Goal: Task Accomplishment & Management: Manage account settings

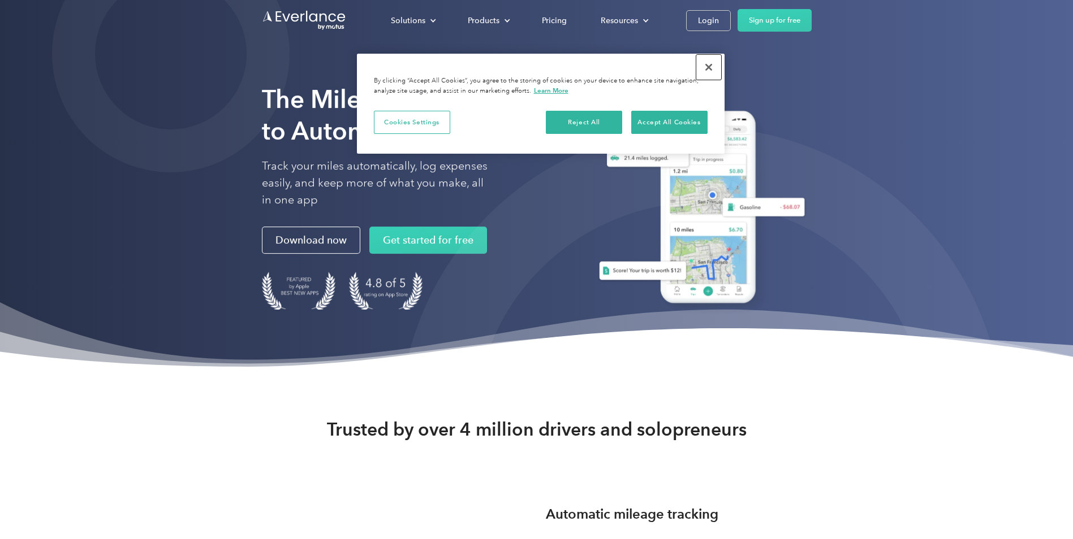
click at [707, 62] on button "Close" at bounding box center [708, 67] width 25 height 25
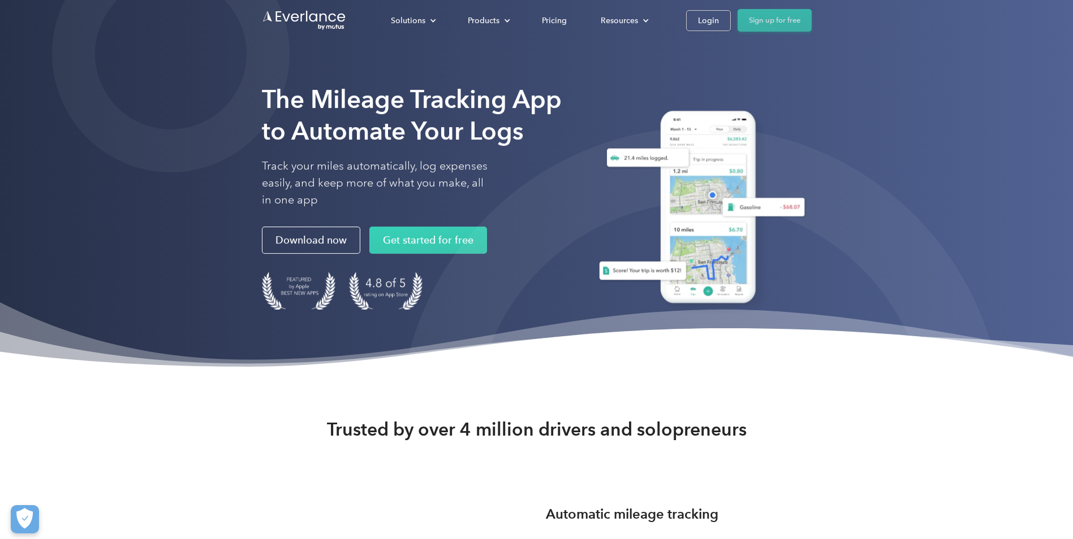
click at [759, 20] on link "Sign up for free" at bounding box center [774, 20] width 74 height 23
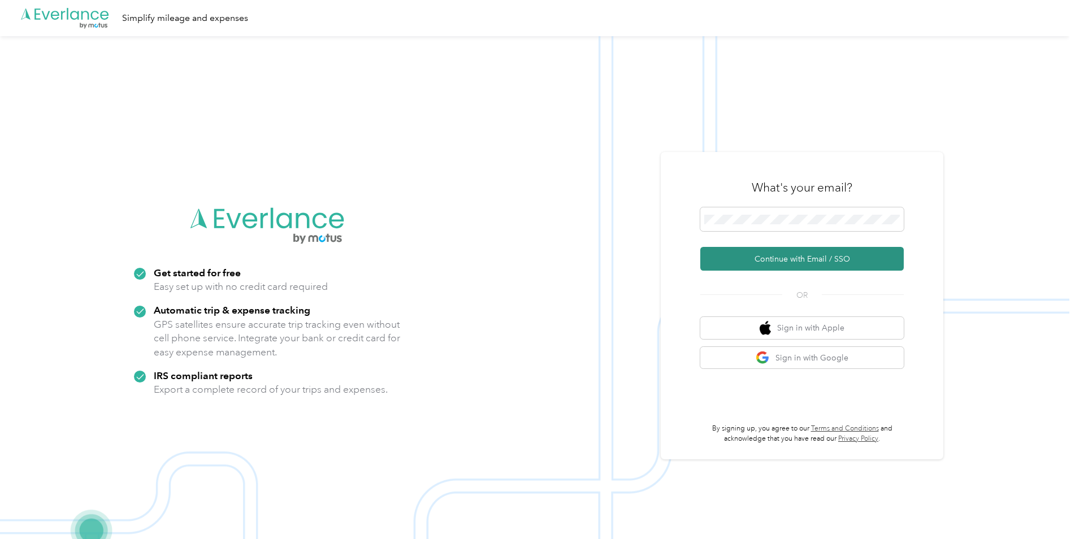
click at [787, 261] on button "Continue with Email / SSO" at bounding box center [803, 259] width 204 height 24
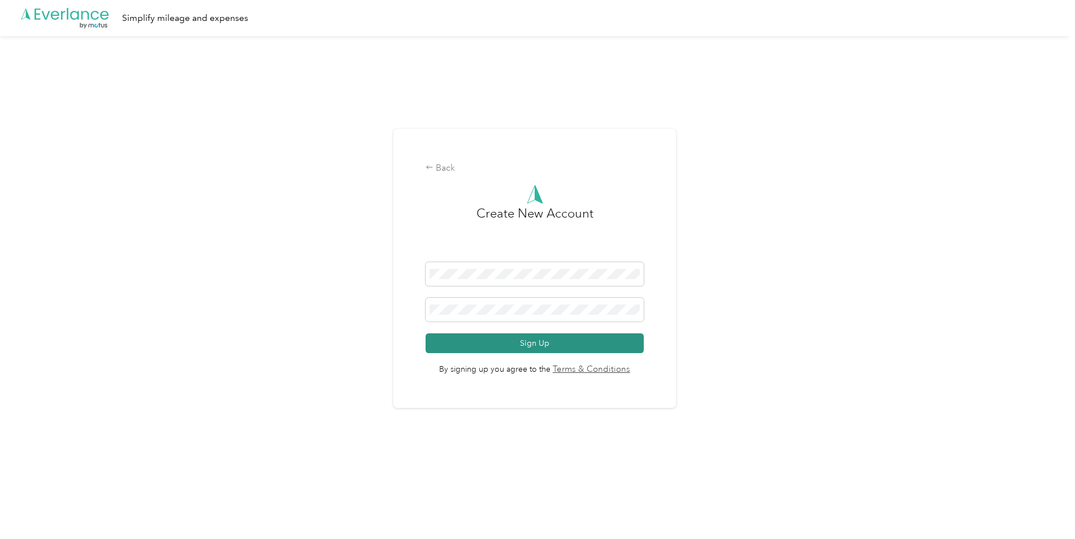
click at [548, 337] on button "Sign Up" at bounding box center [535, 344] width 218 height 20
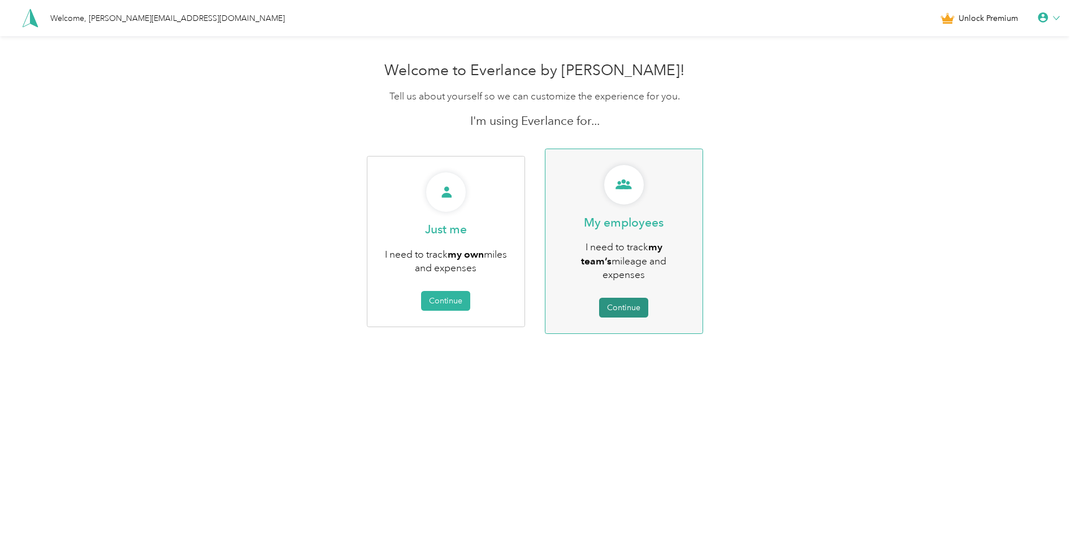
click at [628, 298] on button "Continue" at bounding box center [623, 308] width 49 height 20
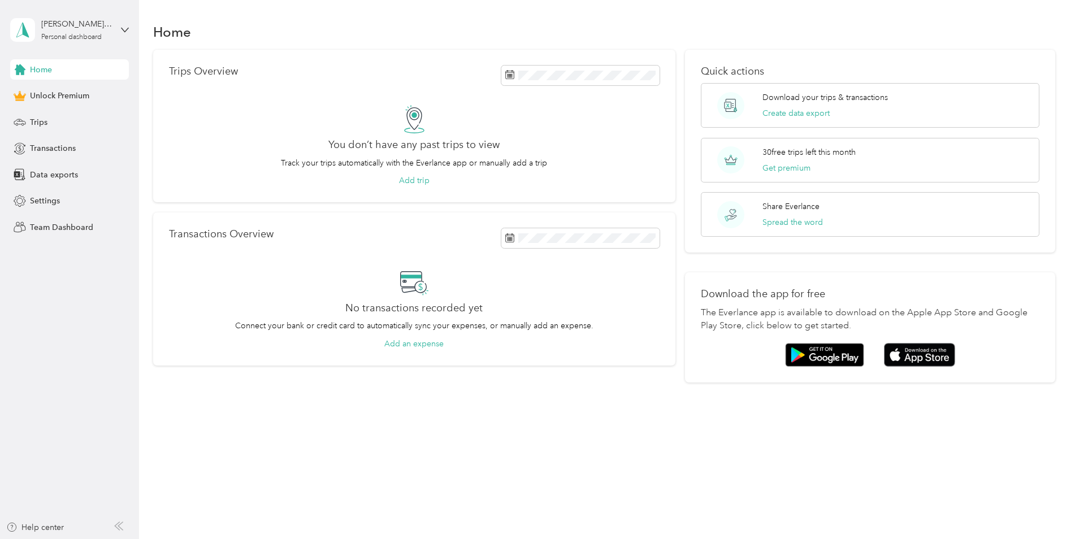
click at [46, 68] on span "Home" at bounding box center [41, 70] width 22 height 12
click at [292, 92] on div "Trips Overview You don’t have any past trips to view Track your trips automatic…" at bounding box center [414, 126] width 522 height 153
click at [383, 129] on div "You don’t have any past trips to view Track your trips automatically with the E…" at bounding box center [414, 146] width 491 height 82
click at [86, 29] on div "crodriguez-jimenez@arioncare.com" at bounding box center [76, 24] width 71 height 12
click at [53, 90] on div "Log out" at bounding box center [42, 93] width 44 height 12
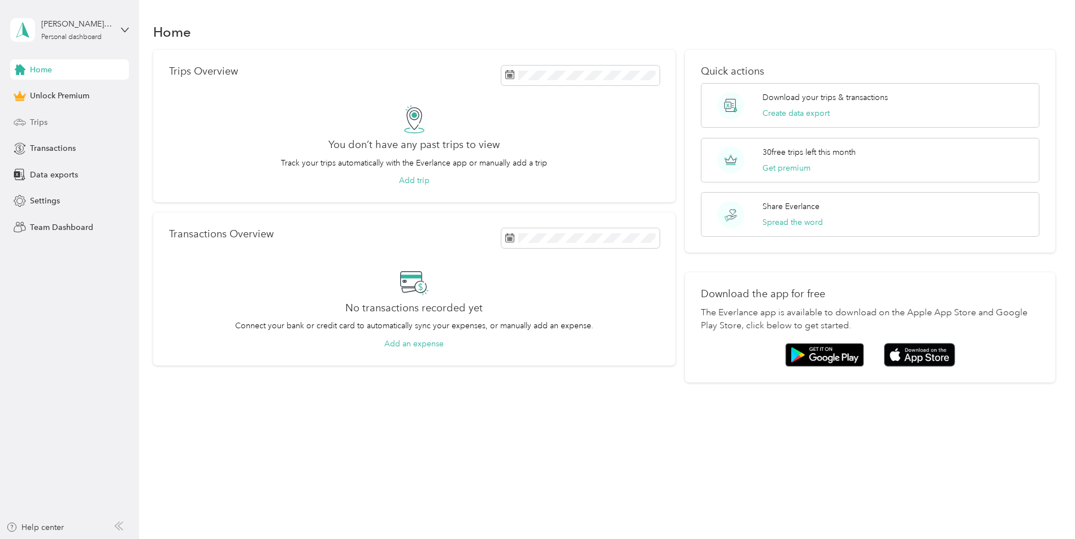
click at [38, 119] on span "Trips" at bounding box center [39, 122] width 18 height 12
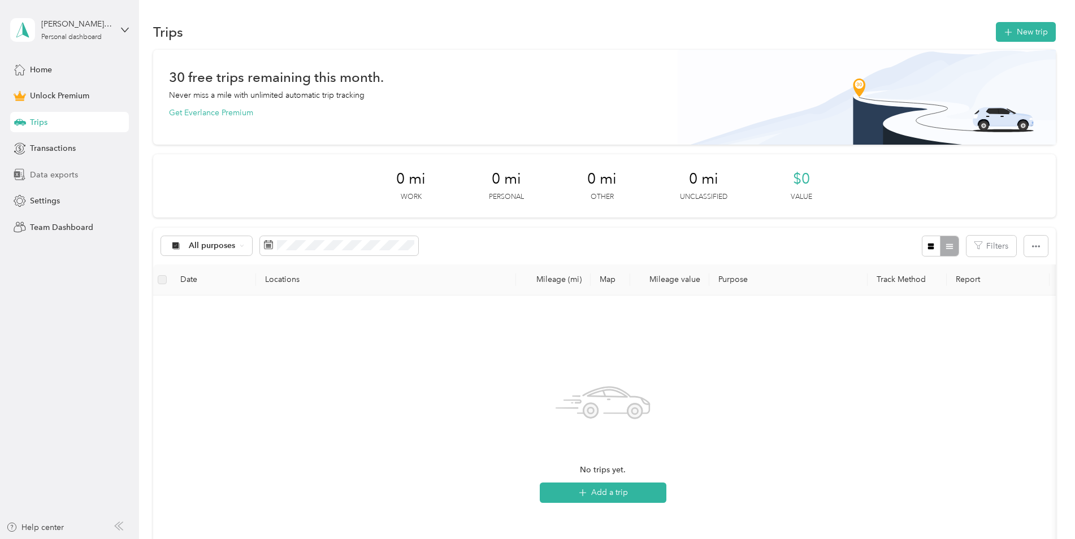
click at [49, 174] on span "Data exports" at bounding box center [54, 175] width 48 height 12
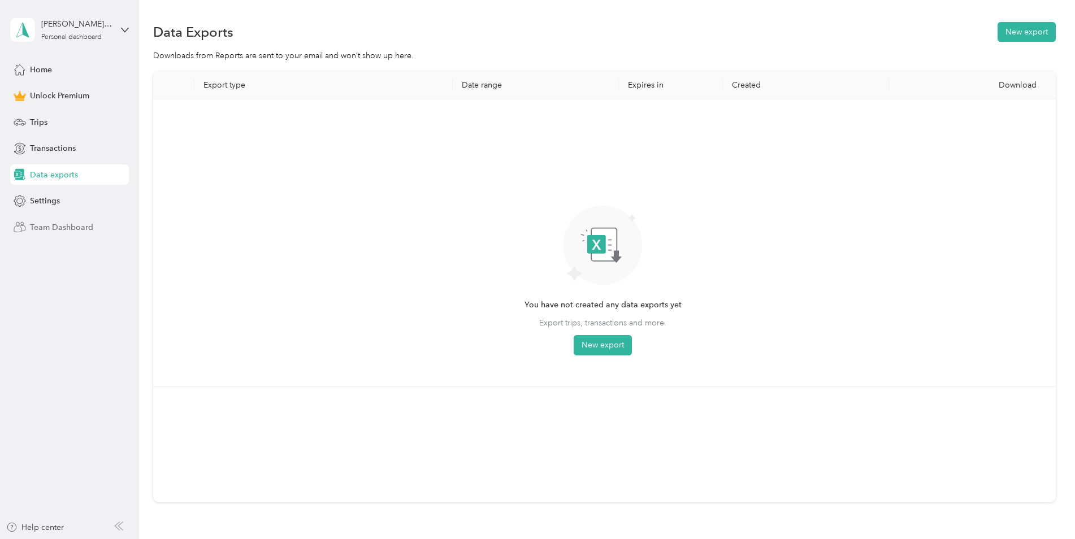
click at [48, 224] on span "Team Dashboard" at bounding box center [61, 228] width 63 height 12
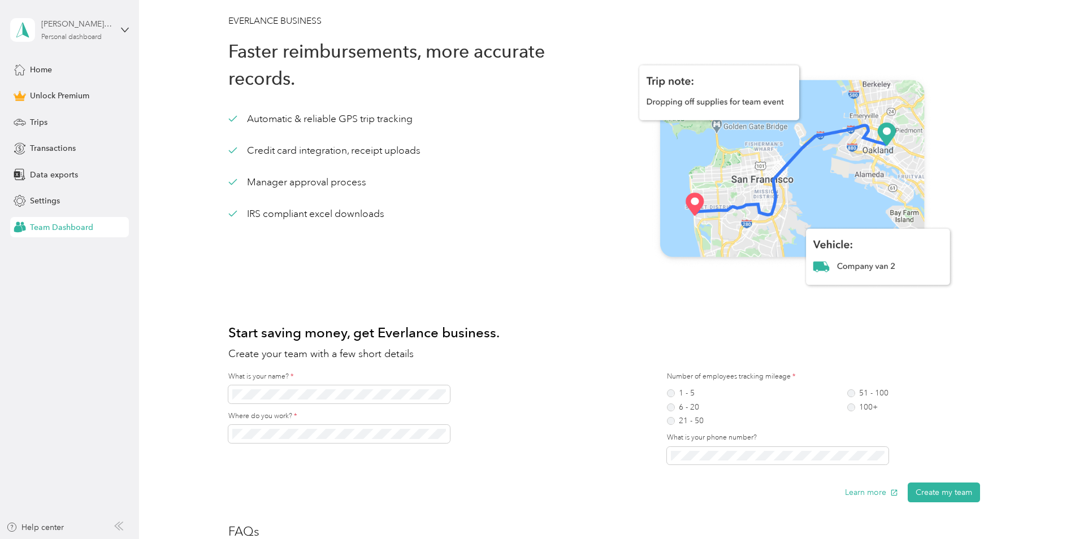
click at [73, 24] on div "[PERSON_NAME][EMAIL_ADDRESS][DOMAIN_NAME]" at bounding box center [76, 24] width 71 height 12
